Goal: Obtain resource: Obtain resource

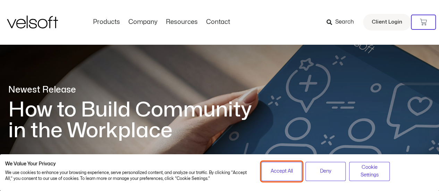
click at [272, 168] on span "Accept All" at bounding box center [282, 172] width 22 height 8
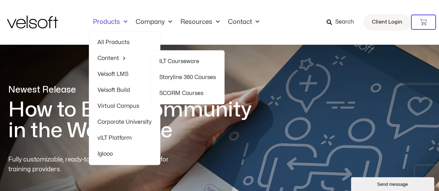
click at [117, 59] on link "Content" at bounding box center [125, 58] width 54 height 16
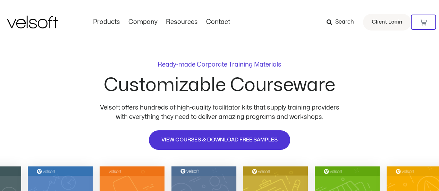
scroll to position [104, 0]
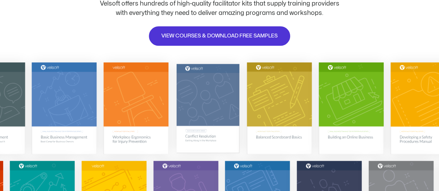
click at [217, 90] on img at bounding box center [207, 108] width 63 height 89
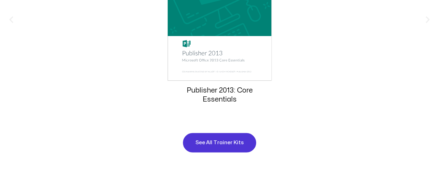
scroll to position [881, 0]
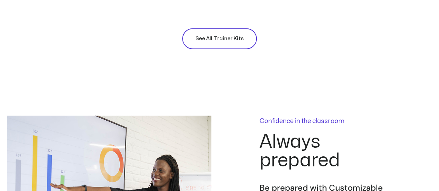
click at [241, 38] on span "See All Trainer Kits" at bounding box center [220, 39] width 48 height 8
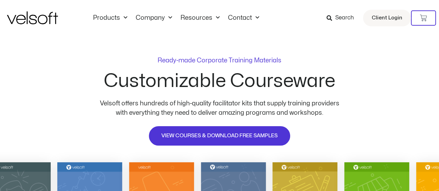
scroll to position [0, 0]
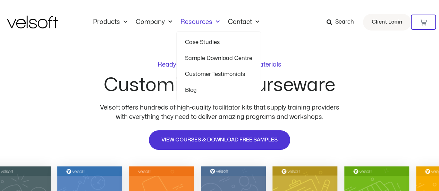
click at [217, 22] on span "Menu" at bounding box center [216, 21] width 7 height 11
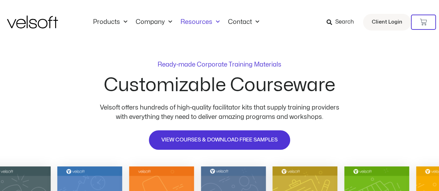
click at [217, 22] on span "Menu" at bounding box center [216, 21] width 7 height 11
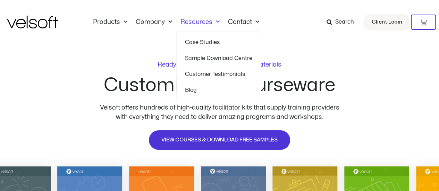
click at [217, 57] on link "Sample Download Centre" at bounding box center [218, 58] width 67 height 16
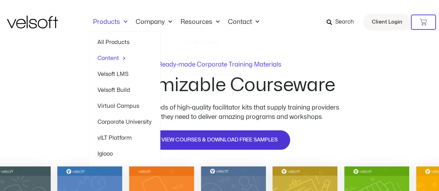
click at [103, 23] on link "Products" at bounding box center [110, 22] width 43 height 8
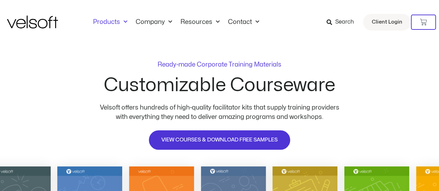
click at [103, 23] on link "Products" at bounding box center [110, 22] width 43 height 8
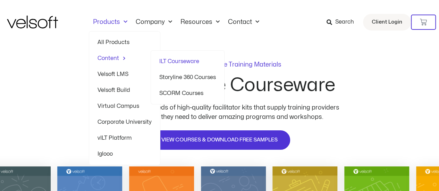
click at [113, 56] on link "Content" at bounding box center [125, 58] width 54 height 16
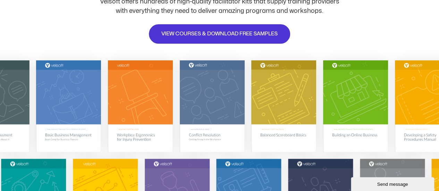
scroll to position [139, 0]
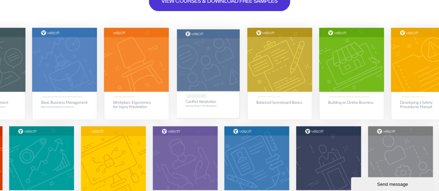
click at [206, 76] on img at bounding box center [208, 73] width 63 height 89
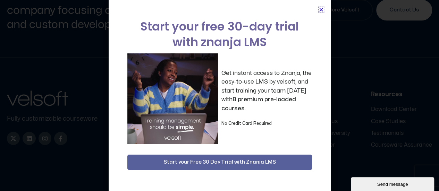
scroll to position [349, 0]
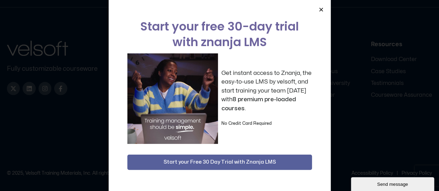
click at [321, 11] on icon "Close" at bounding box center [321, 9] width 5 height 5
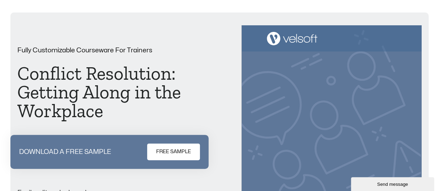
scroll to position [104, 0]
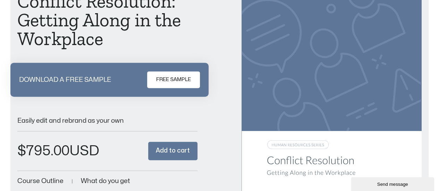
click at [174, 80] on span "FREE SAMPLE" at bounding box center [173, 80] width 35 height 8
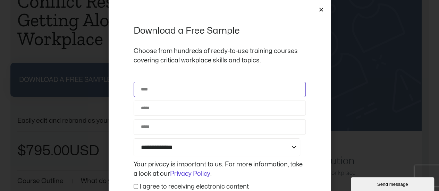
click at [185, 91] on input "Name" at bounding box center [220, 89] width 172 height 15
type input "*********"
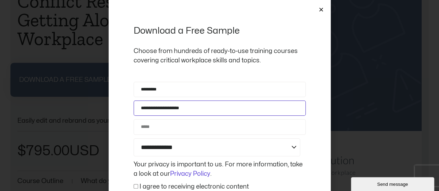
type input "**********"
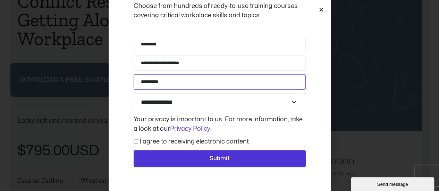
scroll to position [45, 0]
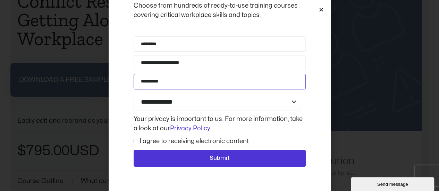
type input "**********"
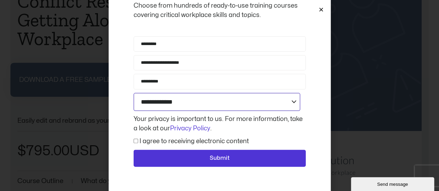
click at [213, 98] on select "**********" at bounding box center [217, 102] width 167 height 18
select select "**********"
click at [134, 93] on select "**********" at bounding box center [217, 102] width 167 height 18
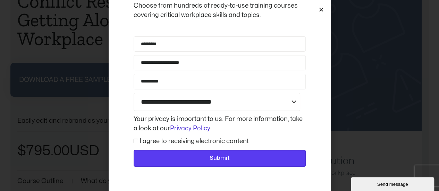
click at [216, 158] on span "Submit" at bounding box center [220, 158] width 20 height 9
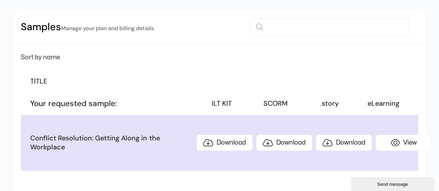
scroll to position [104, 0]
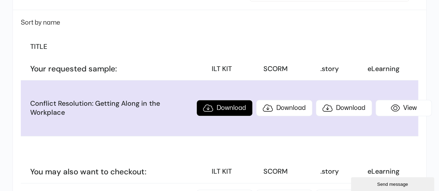
click at [207, 108] on link "Download" at bounding box center [225, 108] width 56 height 16
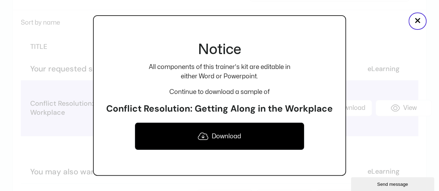
click at [201, 134] on icon at bounding box center [203, 136] width 10 height 8
click at [418, 23] on button "×" at bounding box center [418, 21] width 18 height 17
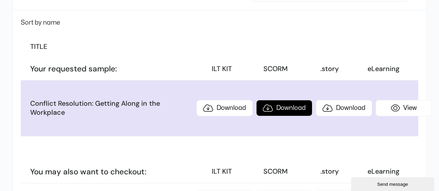
click at [265, 109] on link "Download" at bounding box center [284, 108] width 56 height 16
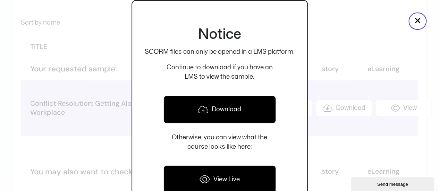
click at [233, 111] on link "Download" at bounding box center [220, 110] width 113 height 28
click at [413, 20] on button "×" at bounding box center [418, 21] width 18 height 17
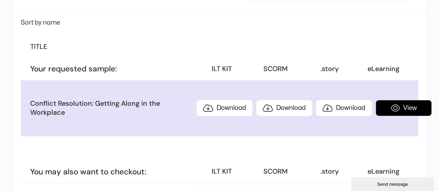
click at [396, 107] on link "View" at bounding box center [404, 108] width 56 height 16
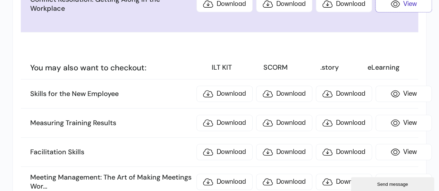
scroll to position [243, 0]
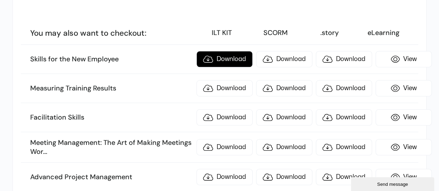
click at [208, 58] on link "Download" at bounding box center [225, 59] width 56 height 16
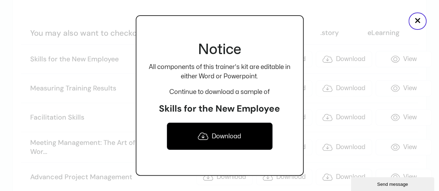
click at [213, 134] on link "Download" at bounding box center [220, 137] width 106 height 28
click at [418, 26] on button "×" at bounding box center [418, 21] width 18 height 17
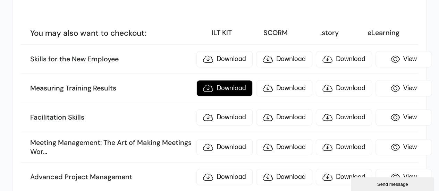
click at [210, 86] on link "Download" at bounding box center [225, 88] width 56 height 16
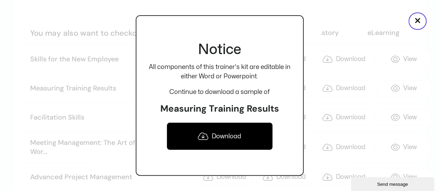
click at [218, 134] on link "Download" at bounding box center [220, 137] width 106 height 28
click at [415, 27] on button "×" at bounding box center [418, 21] width 18 height 17
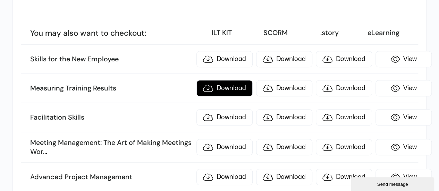
click at [206, 89] on link "Download" at bounding box center [225, 88] width 56 height 16
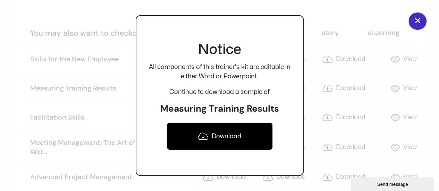
click at [418, 24] on button "×" at bounding box center [418, 21] width 18 height 17
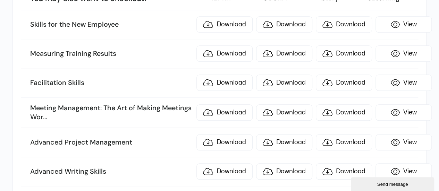
scroll to position [313, 0]
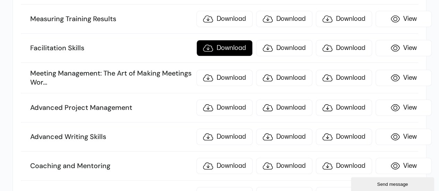
click at [211, 48] on link "Download" at bounding box center [225, 48] width 56 height 16
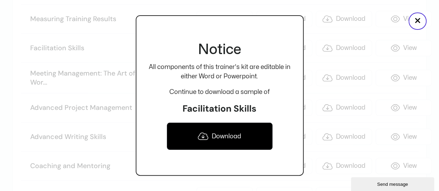
click at [226, 137] on link "Download" at bounding box center [220, 137] width 106 height 28
click at [415, 18] on button "×" at bounding box center [418, 21] width 18 height 17
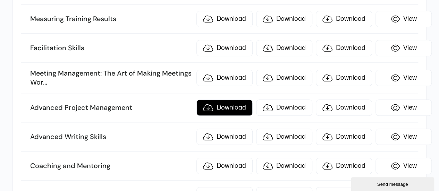
click at [210, 107] on link "Download" at bounding box center [225, 108] width 56 height 16
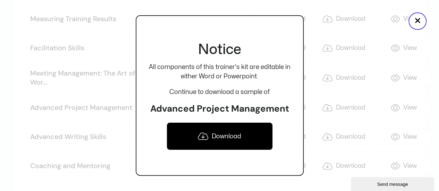
click at [210, 137] on link "Download" at bounding box center [220, 137] width 106 height 28
click at [418, 20] on button "×" at bounding box center [418, 21] width 18 height 17
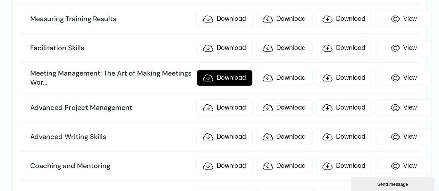
click at [215, 75] on link "Download" at bounding box center [225, 78] width 56 height 16
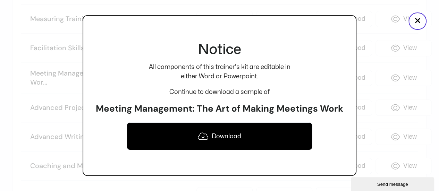
click at [223, 135] on link "Download" at bounding box center [220, 137] width 186 height 28
click at [423, 19] on button "×" at bounding box center [418, 21] width 18 height 17
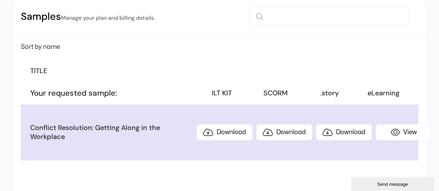
scroll to position [102, 0]
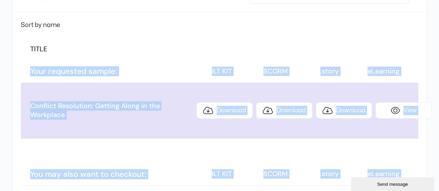
drag, startPoint x: 174, startPoint y: 85, endPoint x: 59, endPoint y: 58, distance: 118.1
copy ul "Your requested sample: ILT KIT SCORM .story eLearning Conflict Resolution: Gett…"
click at [182, 39] on li "TITLE" at bounding box center [219, 50] width 397 height 22
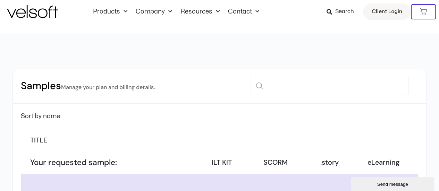
scroll to position [0, 0]
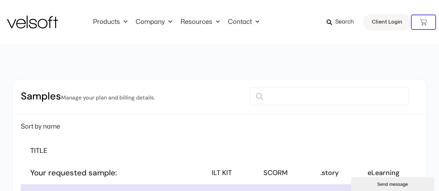
click at [162, 103] on div "Samples Manage your plan and billing details." at bounding box center [220, 97] width 414 height 35
click at [147, 97] on small "Manage your plan and billing details." at bounding box center [107, 97] width 93 height 7
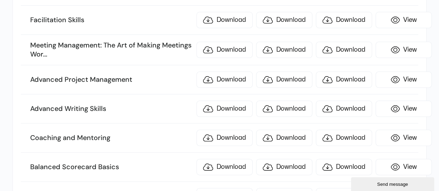
scroll to position [417, 0]
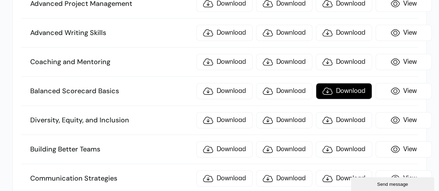
click at [358, 83] on link "Download" at bounding box center [344, 91] width 56 height 16
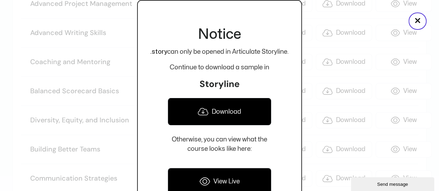
click at [229, 181] on link "View Live" at bounding box center [220, 182] width 104 height 28
click at [220, 114] on link "Download" at bounding box center [220, 112] width 104 height 28
click at [329, 16] on div at bounding box center [219, 95] width 439 height 191
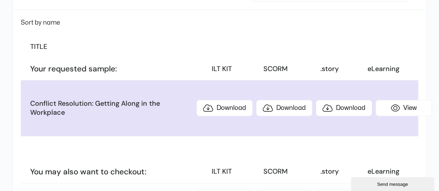
scroll to position [0, 0]
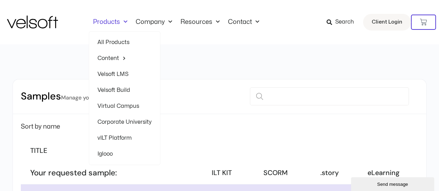
click at [113, 22] on link "Products" at bounding box center [110, 22] width 43 height 8
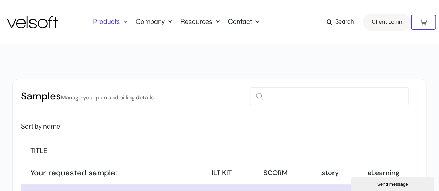
click at [113, 24] on link "Products" at bounding box center [110, 22] width 43 height 8
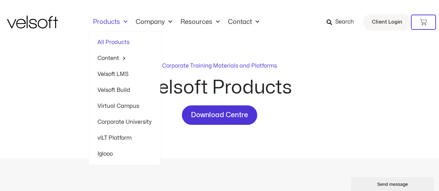
click at [115, 24] on link "Products" at bounding box center [110, 22] width 43 height 8
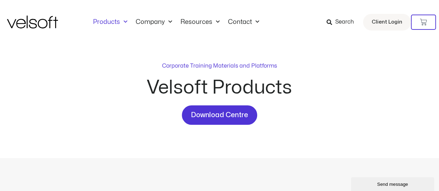
click at [115, 24] on link "Products" at bounding box center [110, 22] width 43 height 8
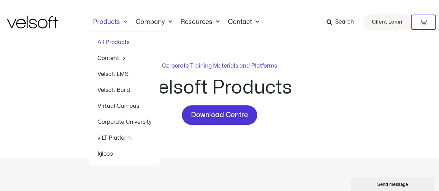
click at [113, 135] on link "vILT Platform" at bounding box center [125, 138] width 54 height 16
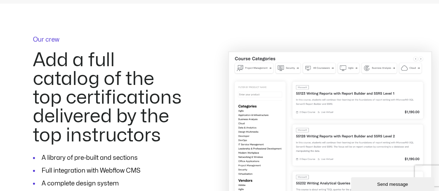
scroll to position [625, 0]
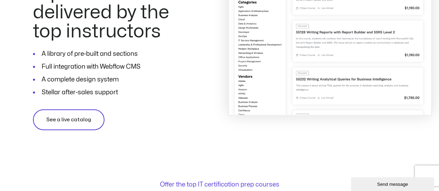
click at [78, 118] on span "See a live catalog" at bounding box center [68, 120] width 45 height 8
